Goal: Check status: Check status

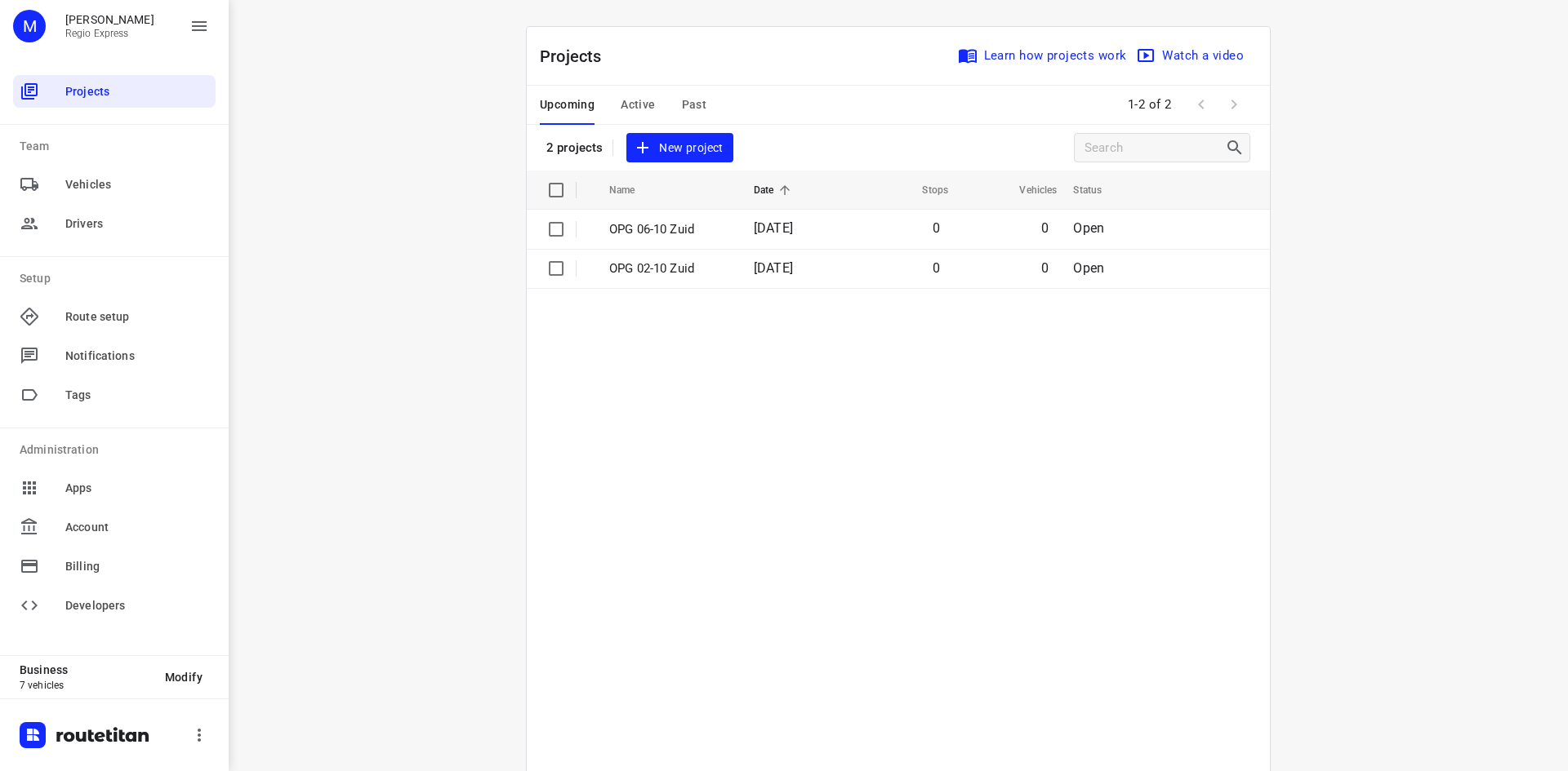
click at [682, 110] on span "Past" at bounding box center [694, 104] width 25 height 20
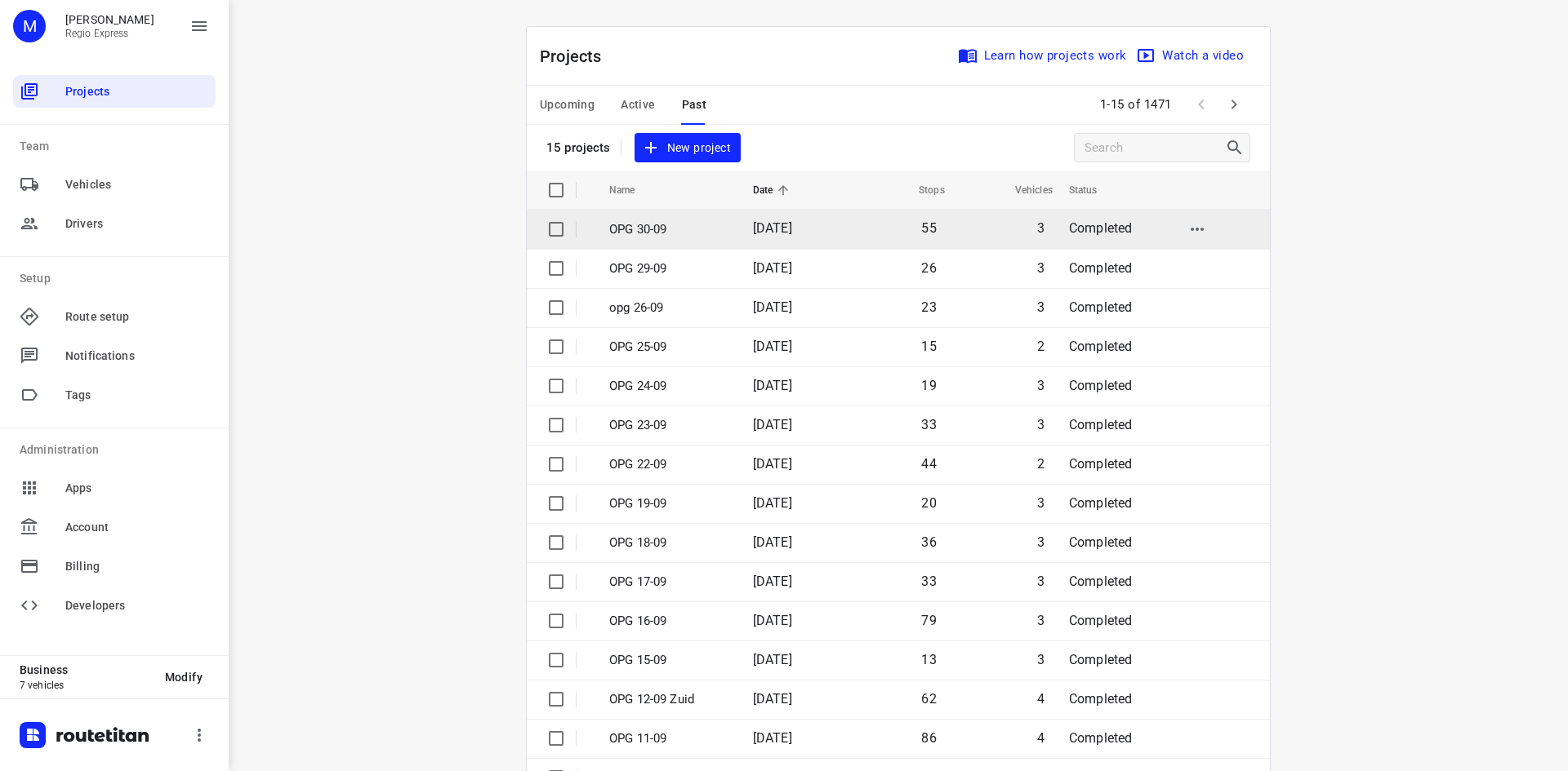
click at [722, 230] on td "OPG 30-09" at bounding box center [665, 229] width 147 height 39
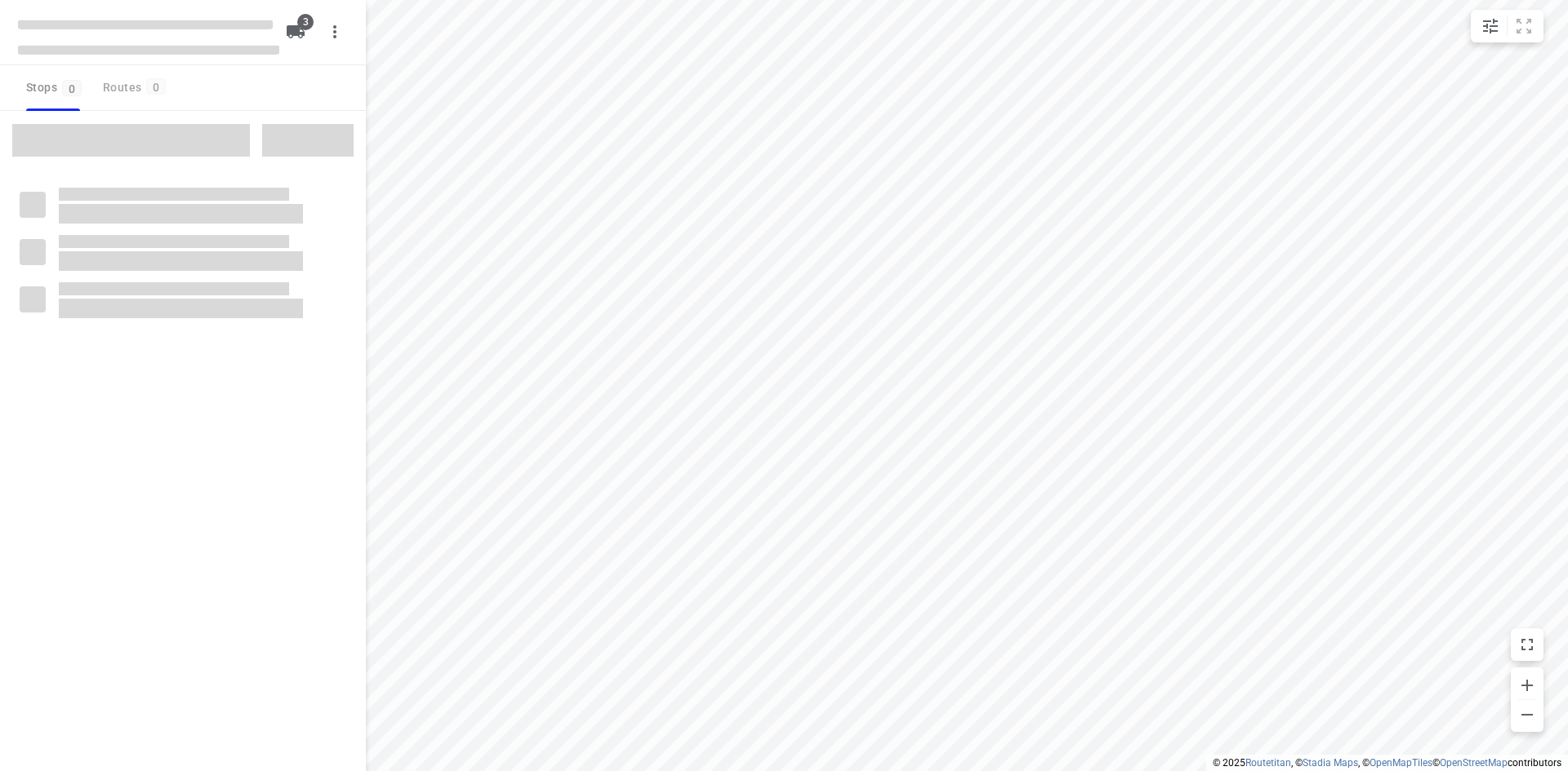
type input "distance"
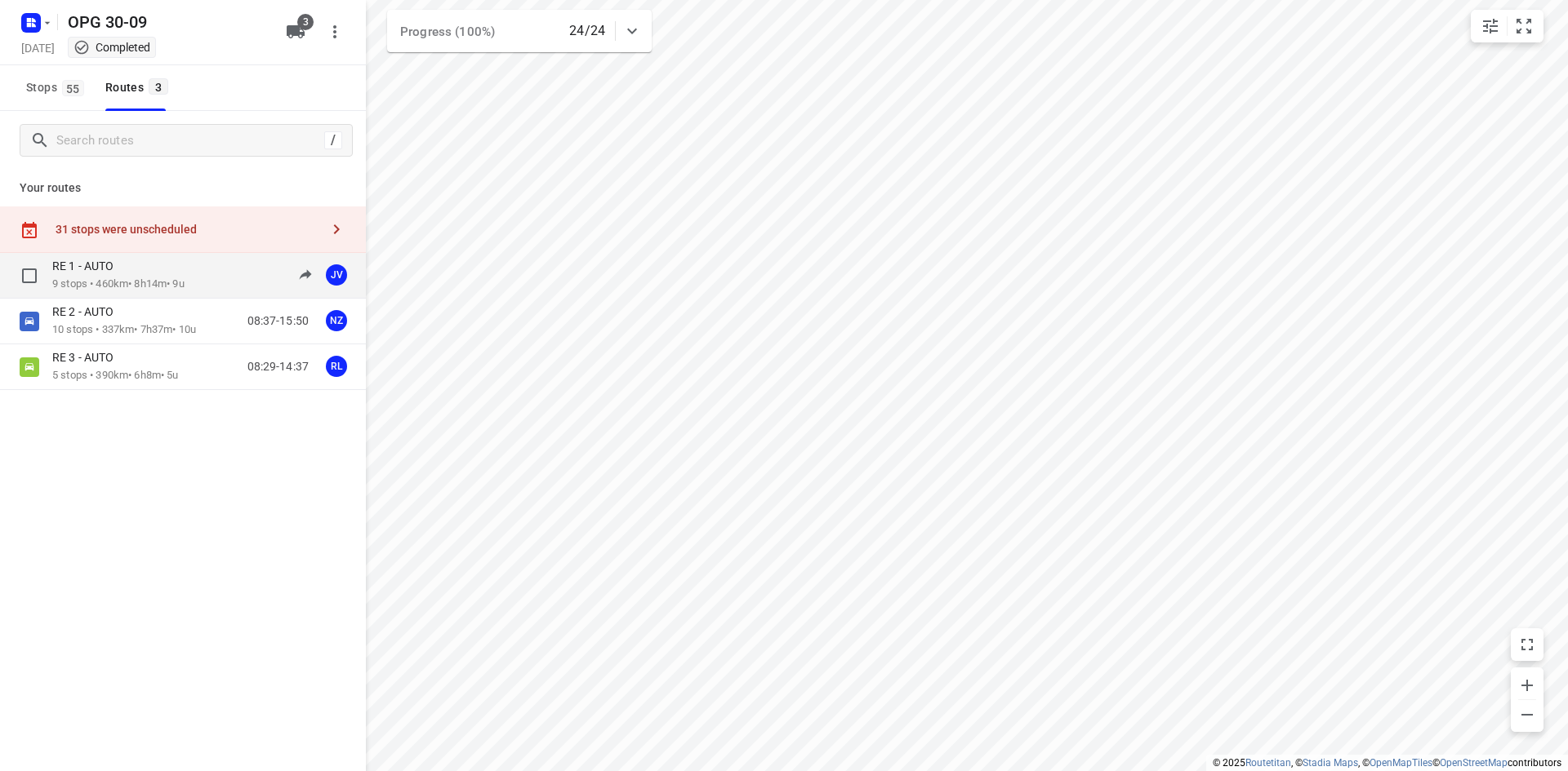
click at [175, 266] on div "RE 1 - AUTO" at bounding box center [118, 267] width 132 height 18
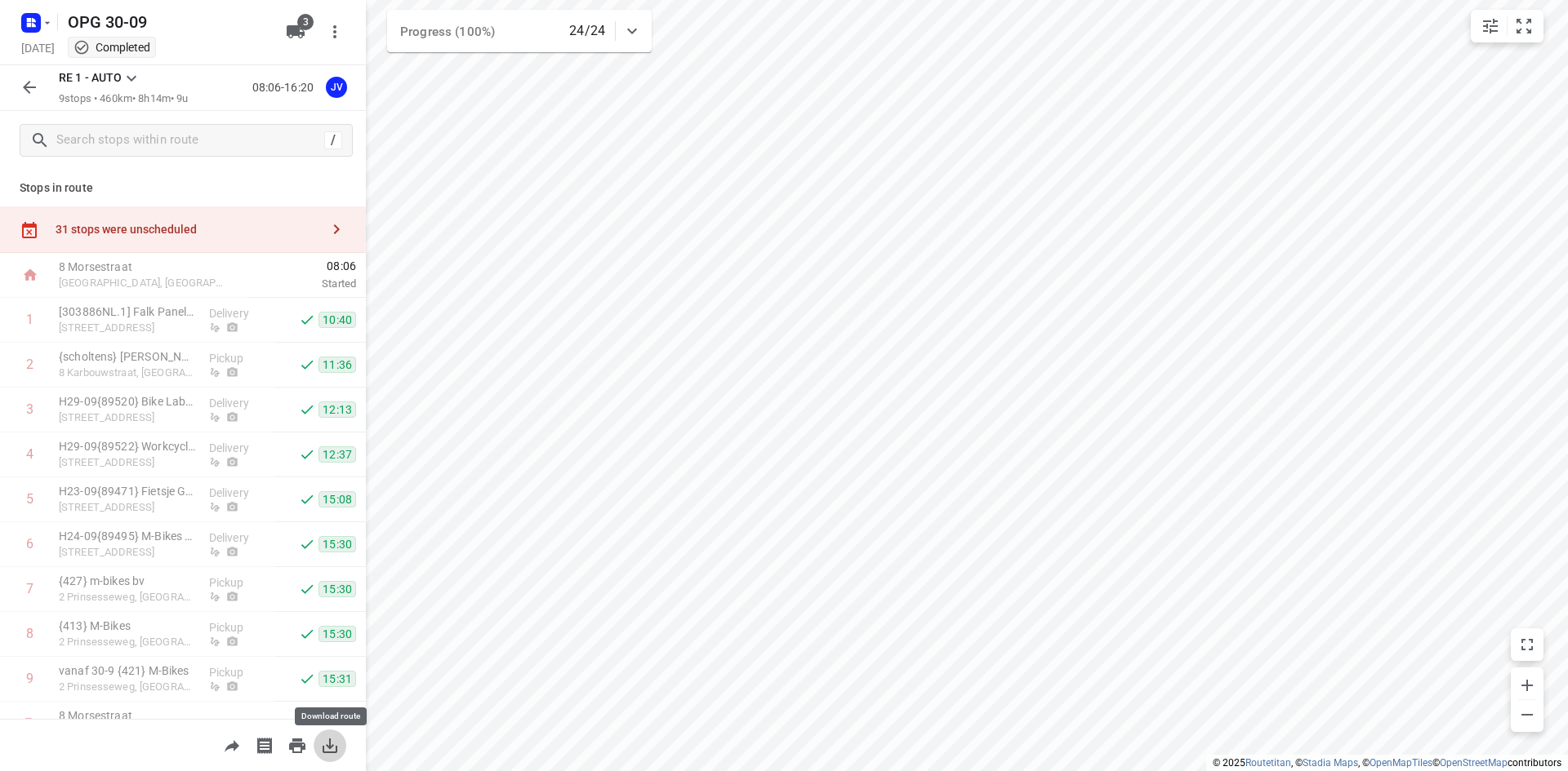
click at [331, 749] on icon "button" at bounding box center [329, 746] width 20 height 20
click at [24, 86] on icon "button" at bounding box center [30, 87] width 20 height 20
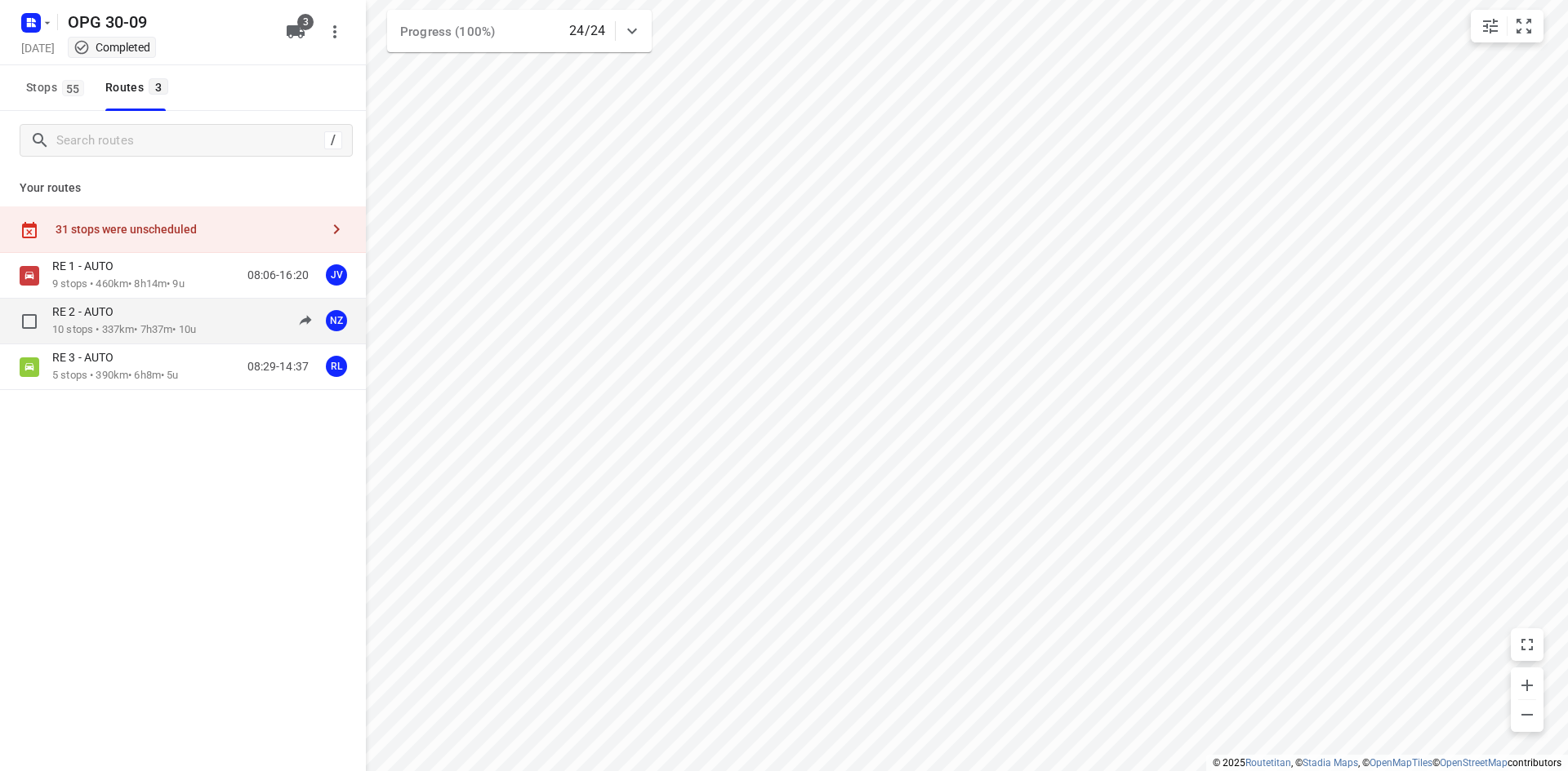
click at [174, 329] on p "10 stops • 337km • 7h37m • 10u" at bounding box center [123, 330] width 143 height 16
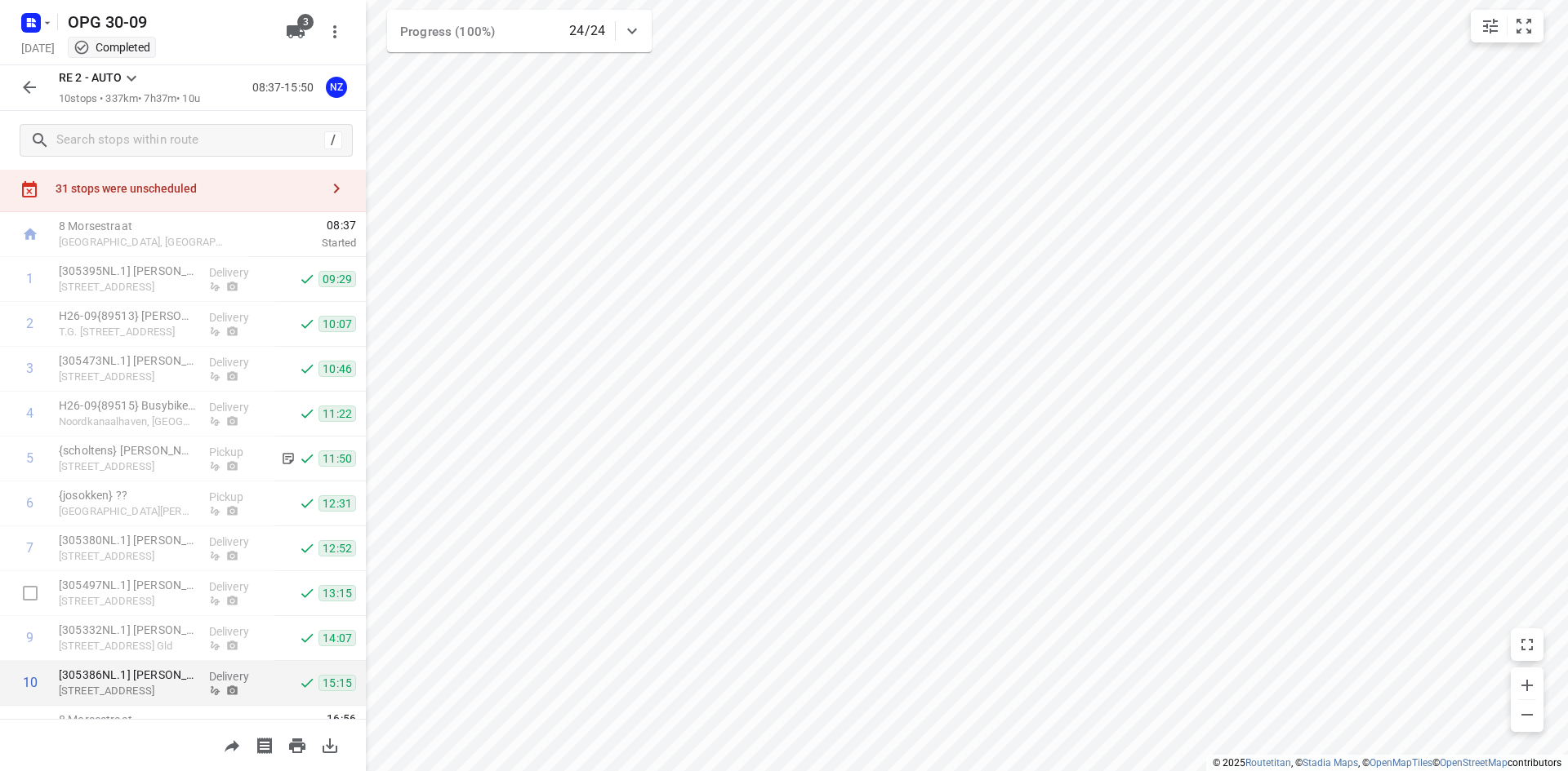
scroll to position [73, 0]
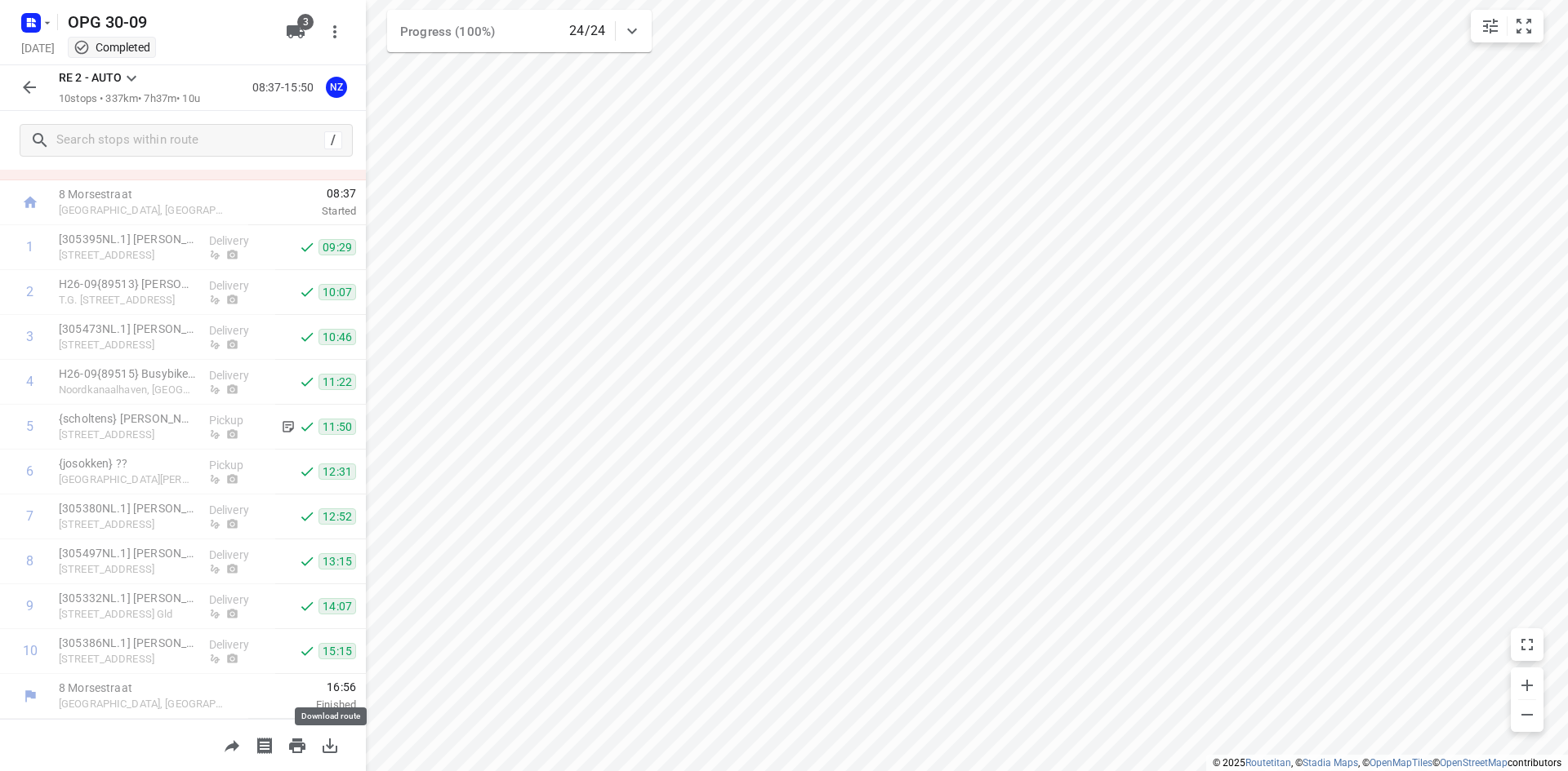
click at [336, 739] on icon "button" at bounding box center [329, 746] width 20 height 20
